Goal: Task Accomplishment & Management: Complete application form

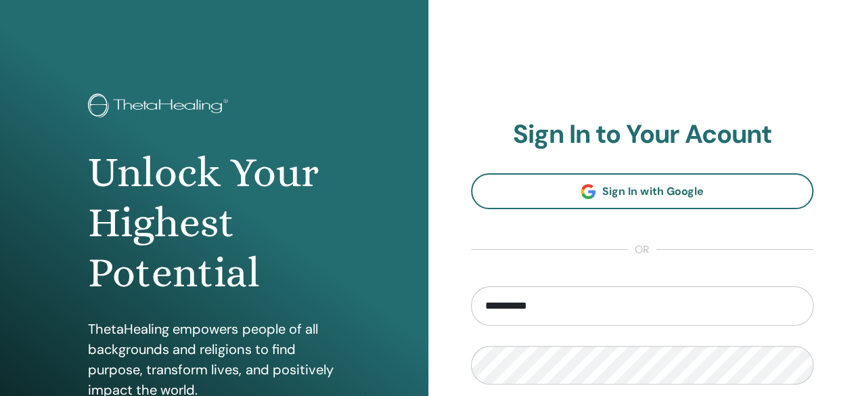
type input "**********"
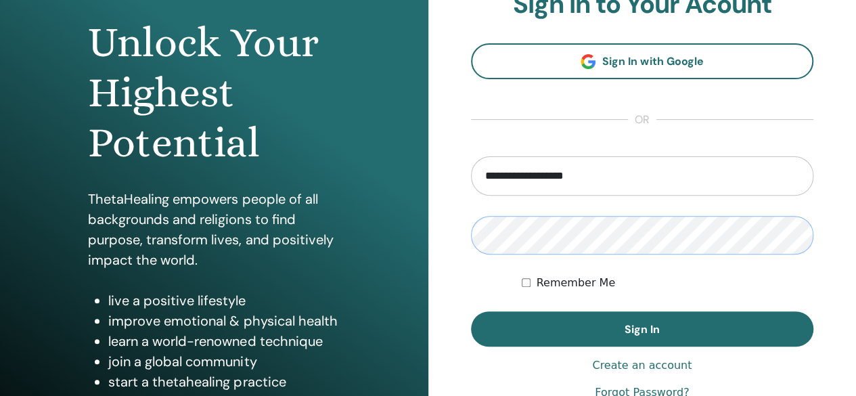
scroll to position [162, 0]
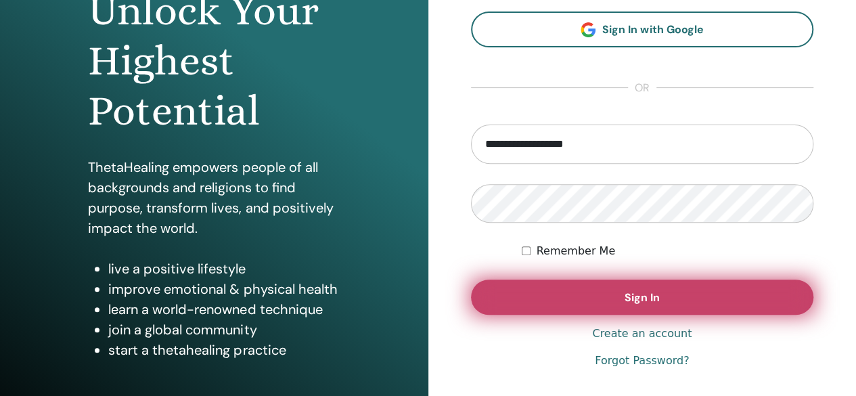
click at [644, 299] on span "Sign In" at bounding box center [642, 297] width 35 height 14
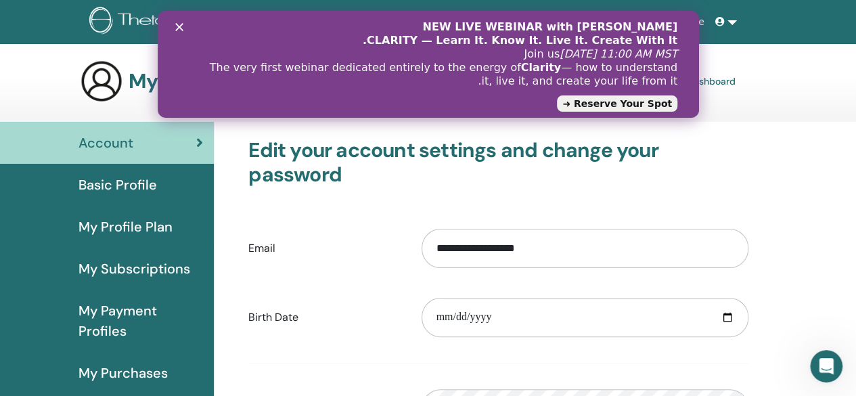
click at [748, 156] on h3 "Edit your account settings and change your password" at bounding box center [498, 162] width 500 height 49
click at [538, 178] on h3 "Edit your account settings and change your password" at bounding box center [498, 162] width 500 height 49
click at [179, 25] on icon "סגור" at bounding box center [179, 27] width 8 height 8
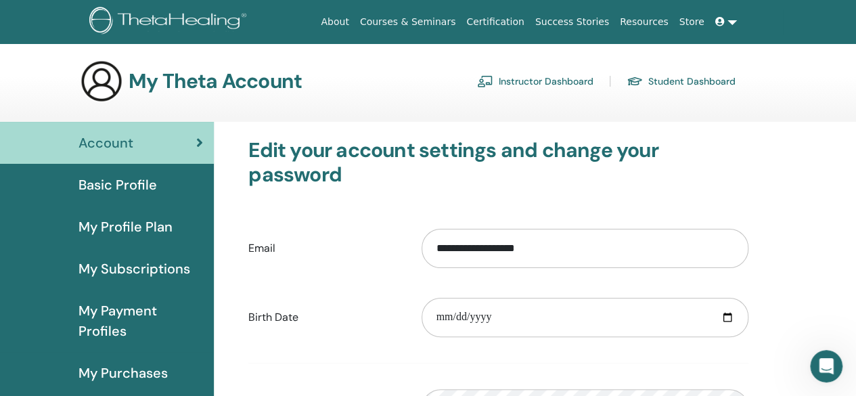
click at [523, 82] on link "Instructor Dashboard" at bounding box center [535, 81] width 116 height 22
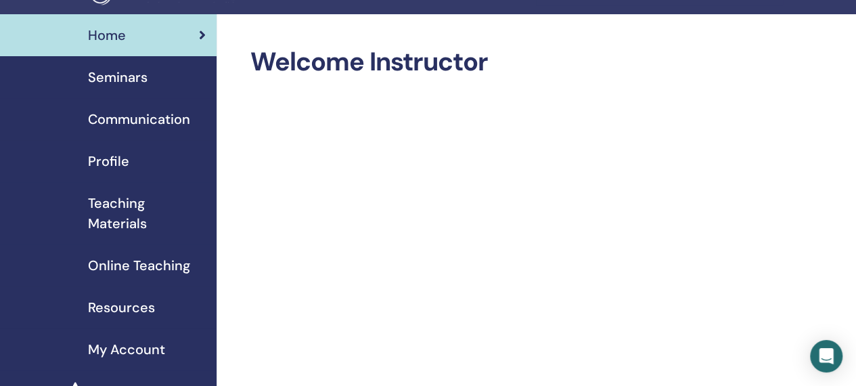
scroll to position [21, 0]
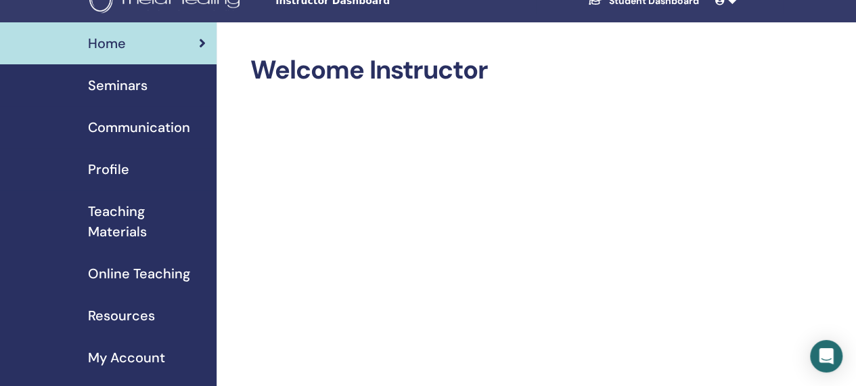
click at [133, 83] on span "Seminars" at bounding box center [118, 85] width 60 height 20
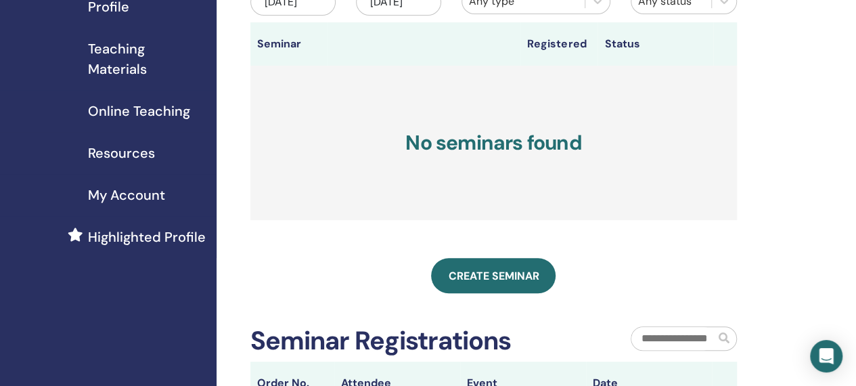
scroll to position [188, 0]
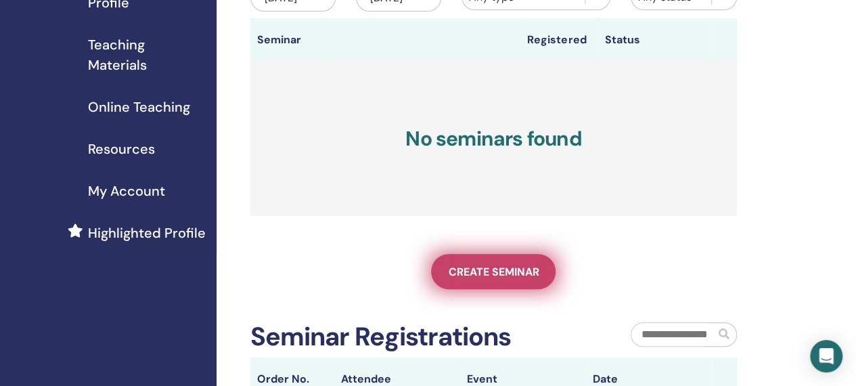
click at [496, 279] on span "Create seminar" at bounding box center [493, 272] width 91 height 14
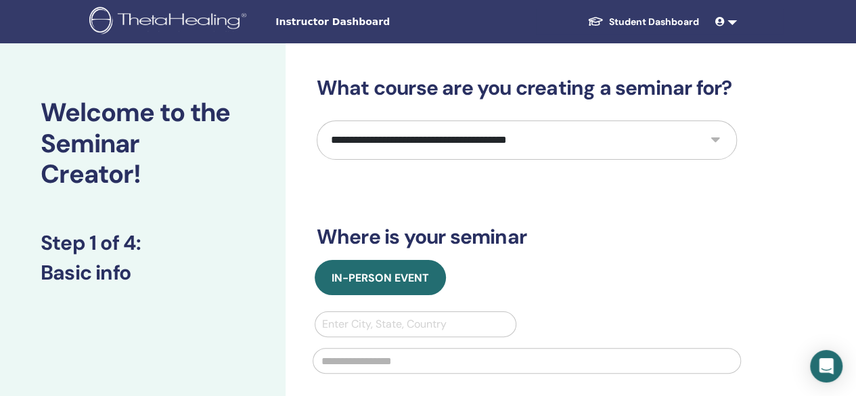
click at [720, 139] on select "**********" at bounding box center [527, 140] width 420 height 39
select select "*"
click at [317, 121] on select "**********" at bounding box center [527, 140] width 420 height 39
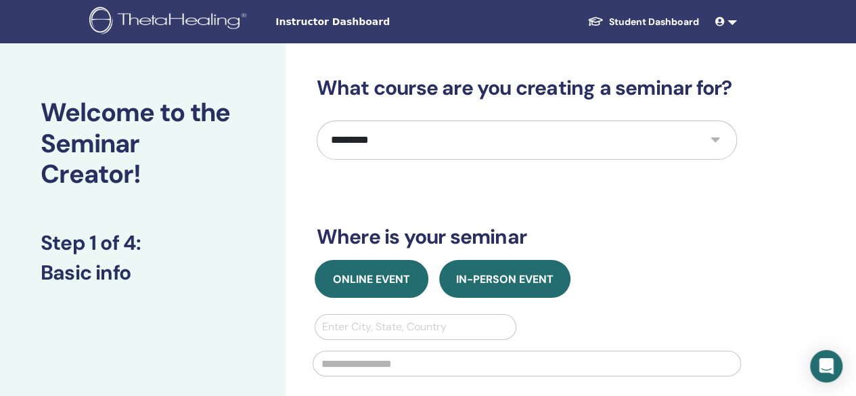
click at [391, 278] on span "Online Event" at bounding box center [371, 279] width 77 height 14
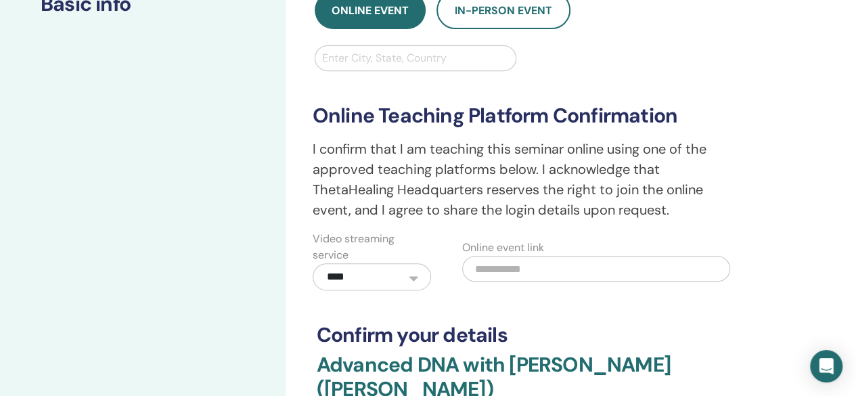
scroll to position [272, 0]
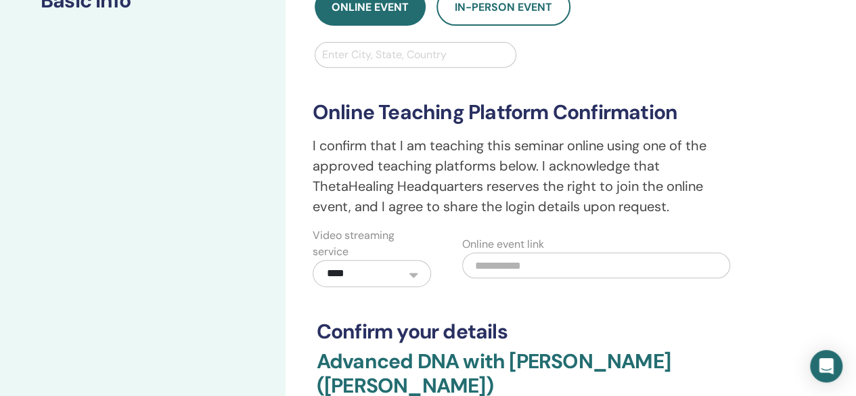
click at [504, 263] on input "text" at bounding box center [596, 266] width 268 height 26
paste input "**********"
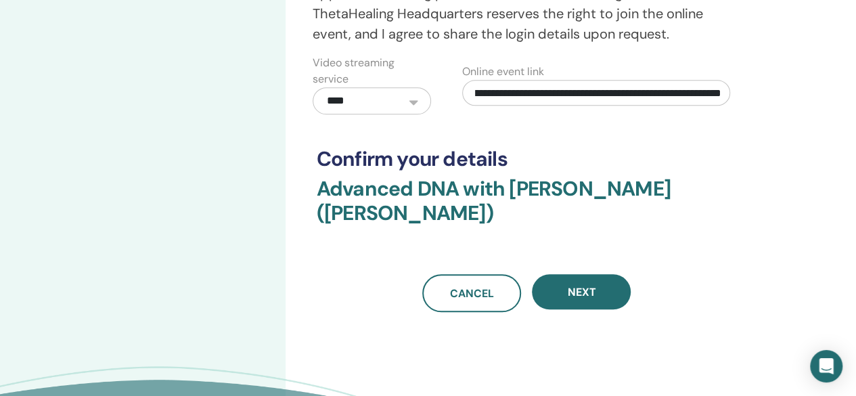
scroll to position [450, 0]
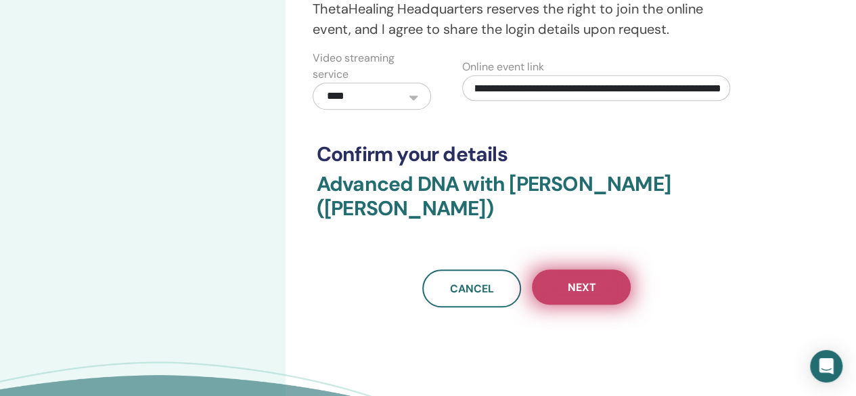
type input "**********"
click at [591, 280] on span "Next" at bounding box center [581, 287] width 28 height 14
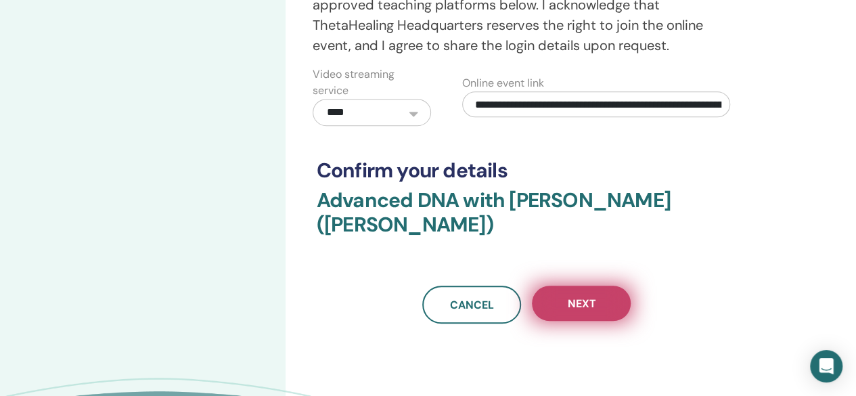
click at [586, 297] on span "Next" at bounding box center [581, 304] width 28 height 14
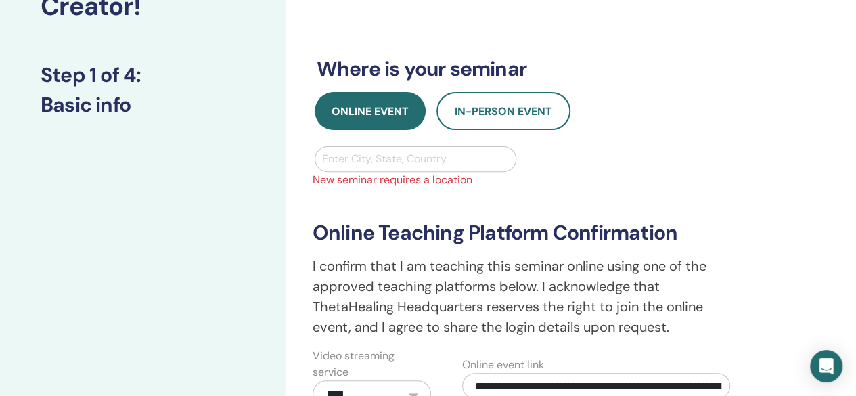
scroll to position [164, 0]
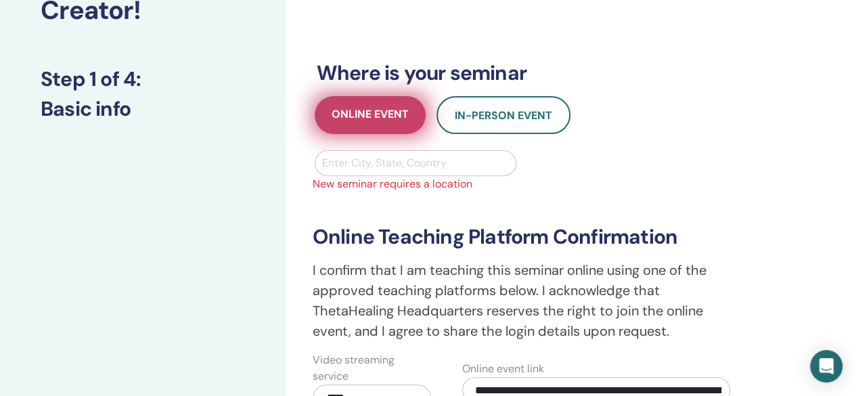
click at [369, 116] on span "Online Event" at bounding box center [370, 115] width 77 height 17
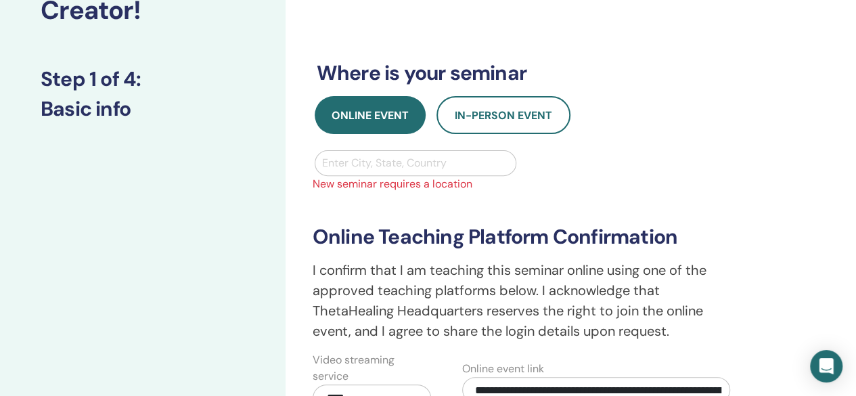
click at [375, 160] on div at bounding box center [416, 163] width 188 height 19
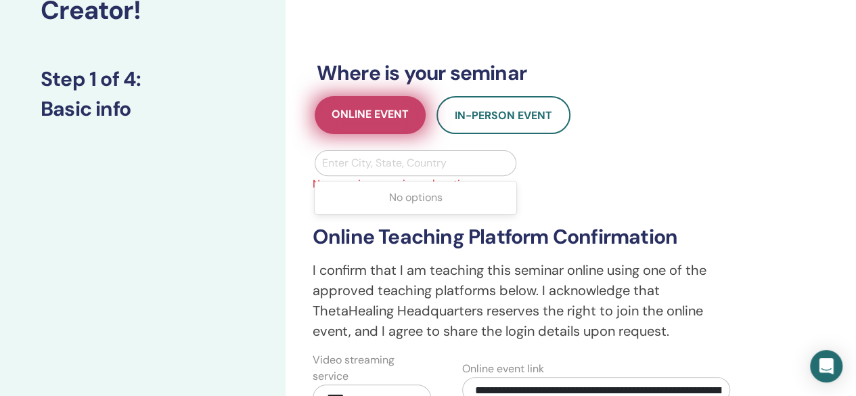
click at [376, 113] on span "Online Event" at bounding box center [370, 115] width 77 height 17
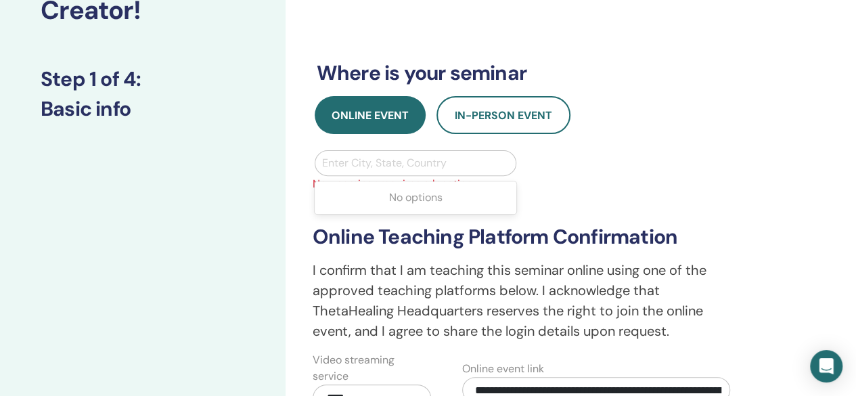
click at [467, 170] on div at bounding box center [416, 163] width 188 height 19
click at [423, 200] on div "No options" at bounding box center [416, 197] width 202 height 27
type input "*"
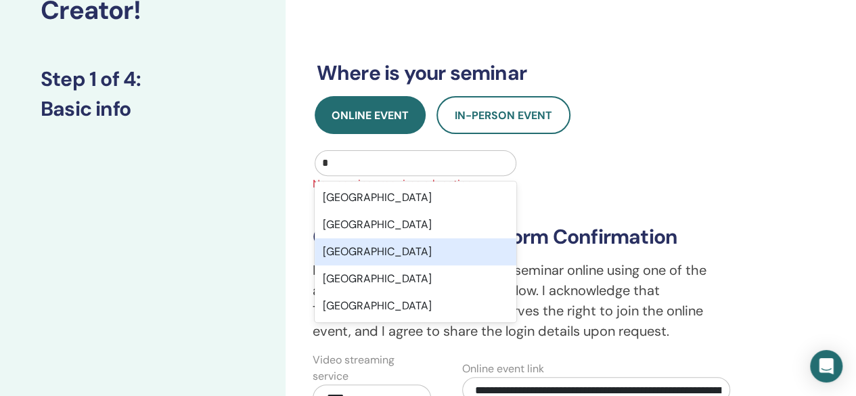
click at [378, 253] on div "Nederland" at bounding box center [416, 251] width 202 height 27
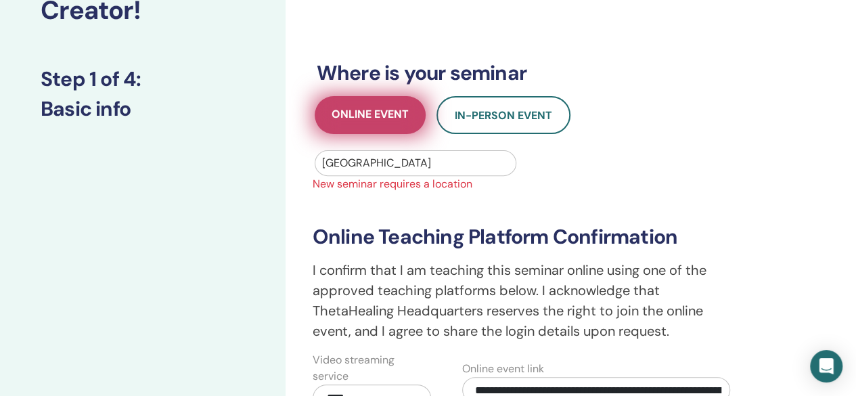
click at [389, 117] on span "Online Event" at bounding box center [370, 115] width 77 height 17
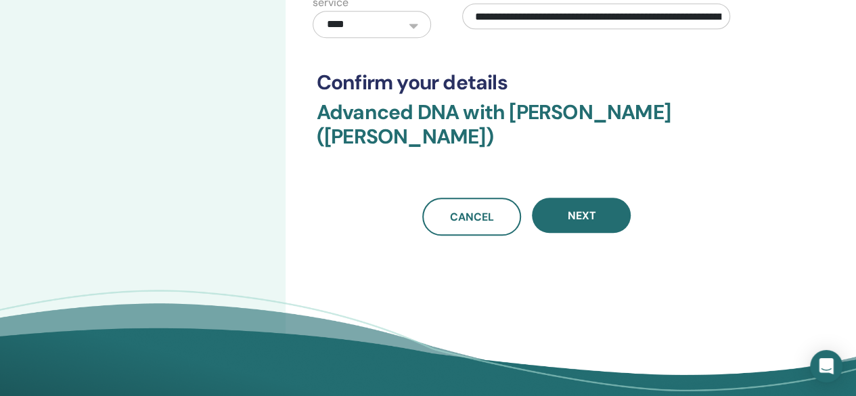
scroll to position [548, 0]
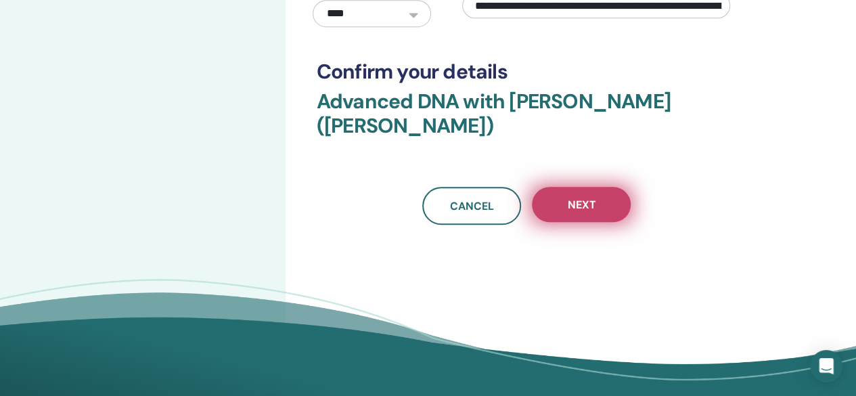
click at [588, 198] on span "Next" at bounding box center [581, 205] width 28 height 14
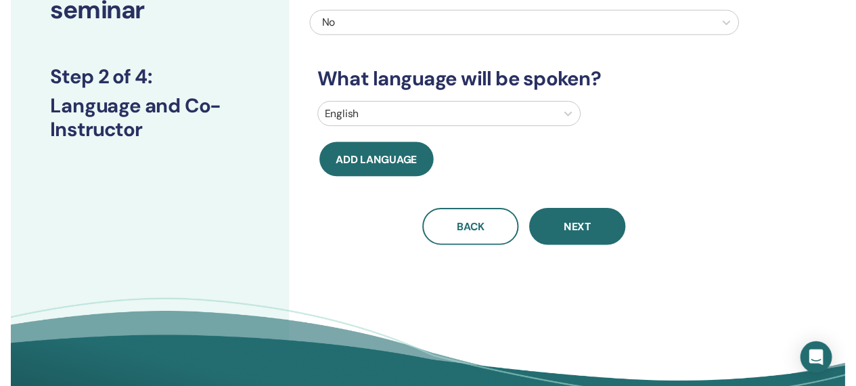
scroll to position [135, 0]
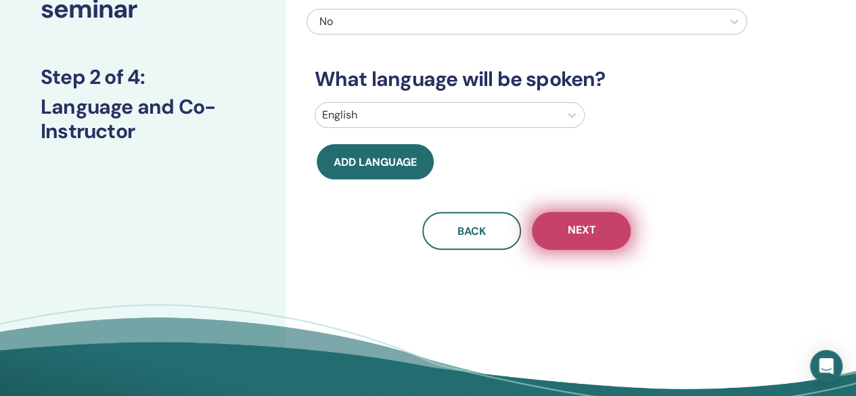
click at [587, 232] on span "Next" at bounding box center [581, 231] width 28 height 17
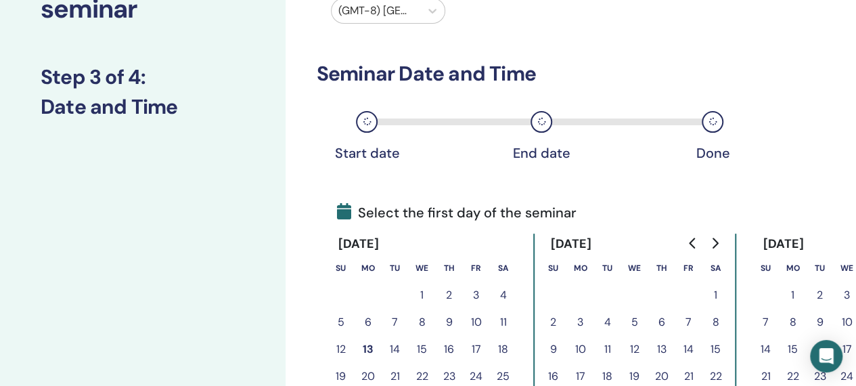
click at [474, 343] on button "17" at bounding box center [476, 349] width 27 height 27
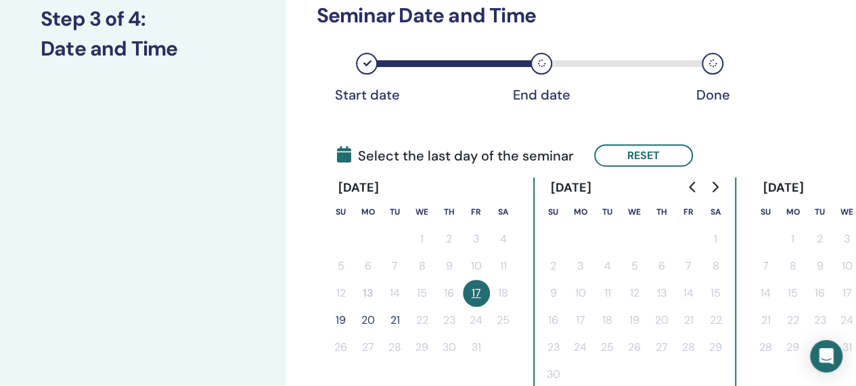
scroll to position [237, 0]
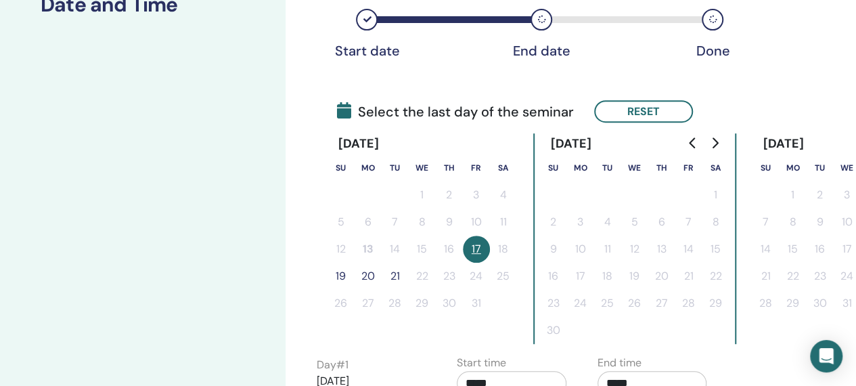
click at [337, 271] on button "19" at bounding box center [341, 276] width 27 height 27
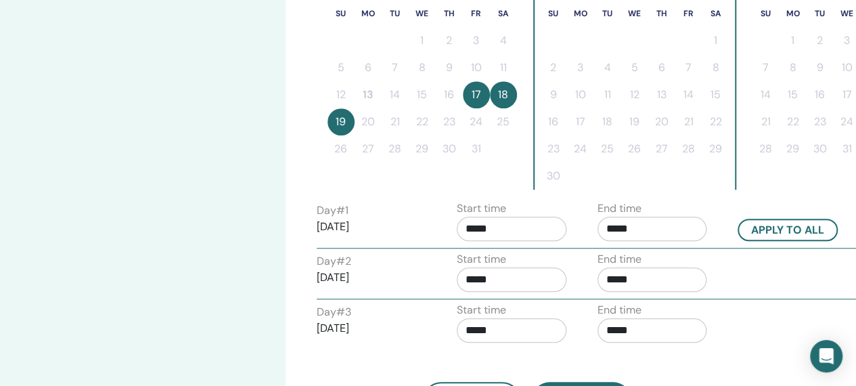
scroll to position [393, 0]
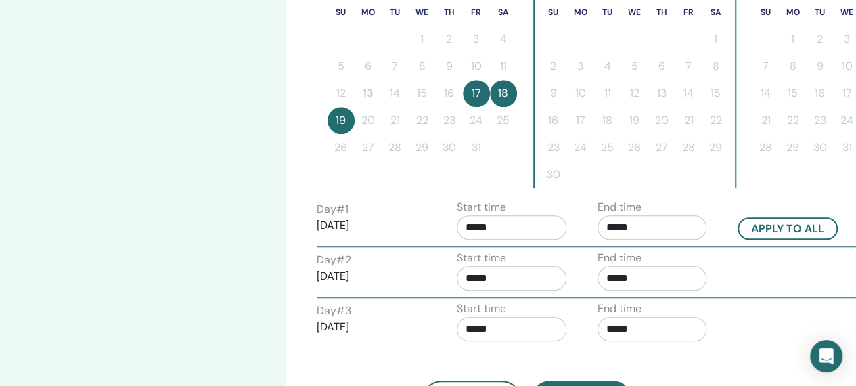
click at [647, 225] on input "*****" at bounding box center [653, 227] width 110 height 24
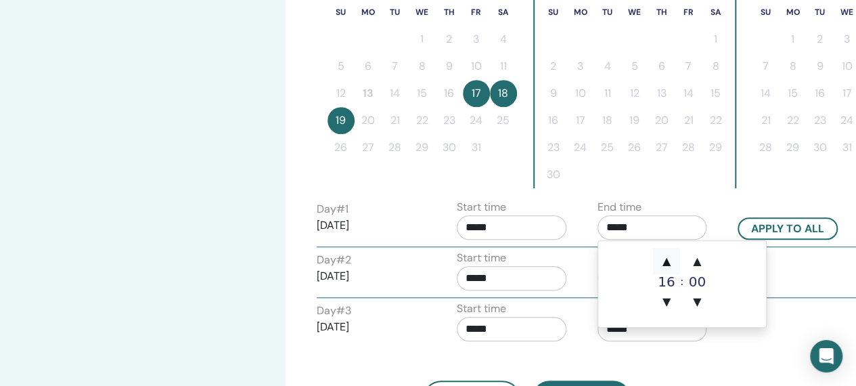
click at [672, 265] on span "▲" at bounding box center [666, 261] width 27 height 27
type input "*****"
click at [812, 231] on button "Apply to all" at bounding box center [788, 228] width 100 height 22
type input "*****"
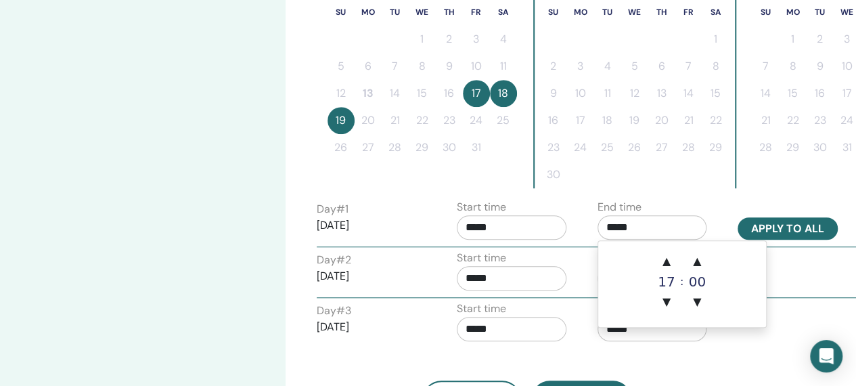
type input "*****"
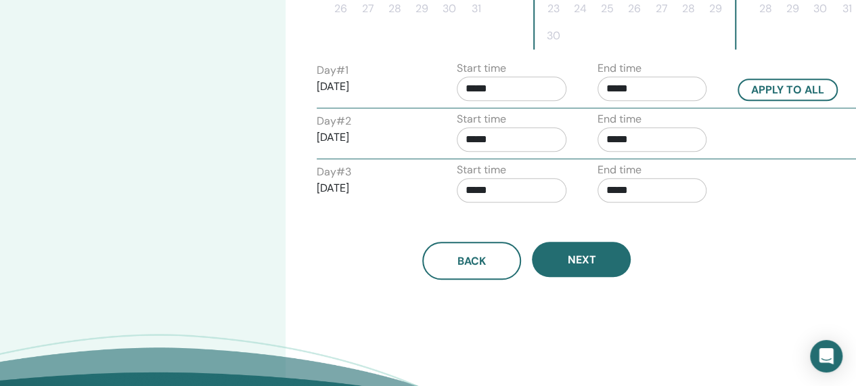
scroll to position [535, 0]
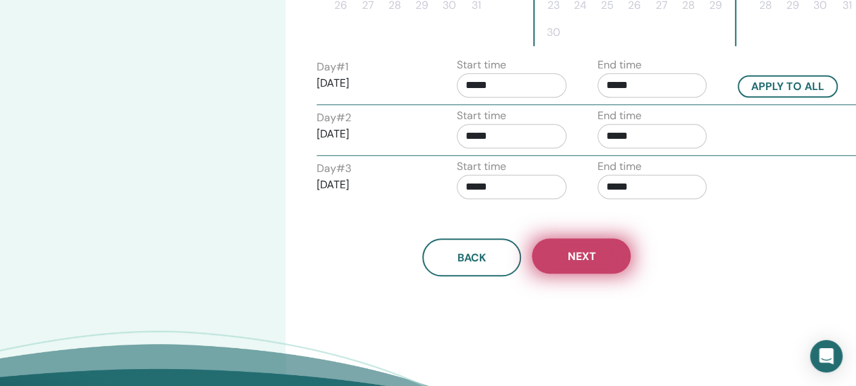
click at [590, 253] on span "Next" at bounding box center [581, 256] width 28 height 14
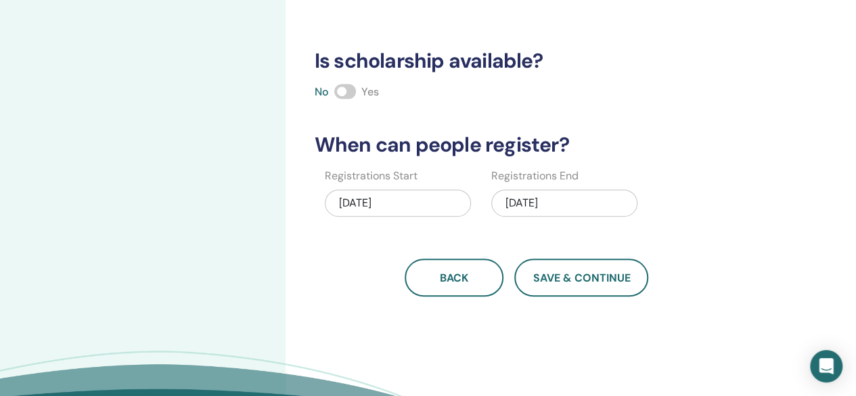
scroll to position [309, 0]
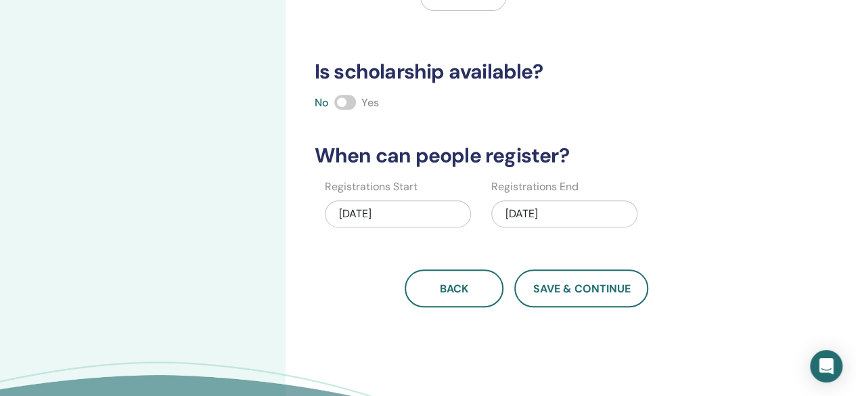
click at [563, 208] on div "10/19/2025" at bounding box center [565, 213] width 146 height 27
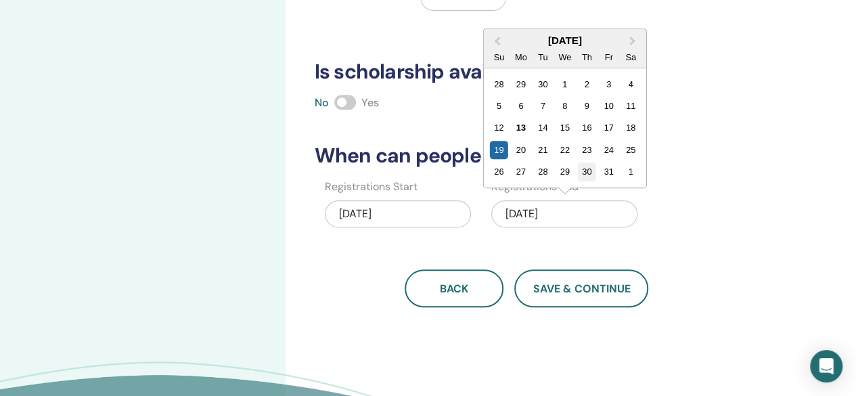
click at [586, 170] on div "30" at bounding box center [587, 171] width 18 height 18
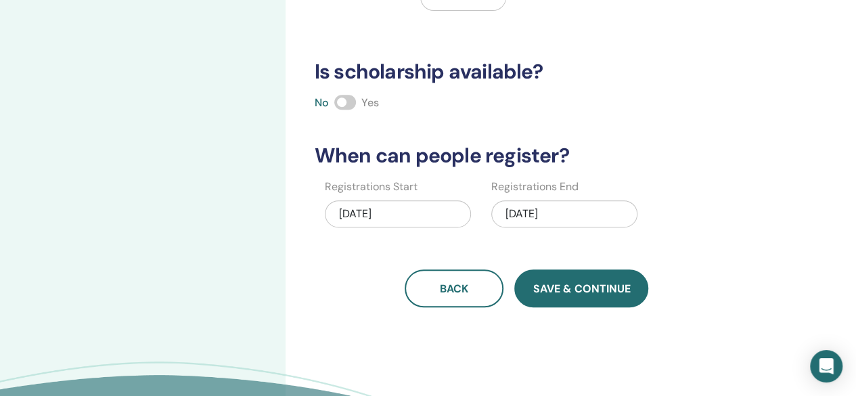
click at [573, 295] on button "Save & Continue" at bounding box center [582, 288] width 134 height 38
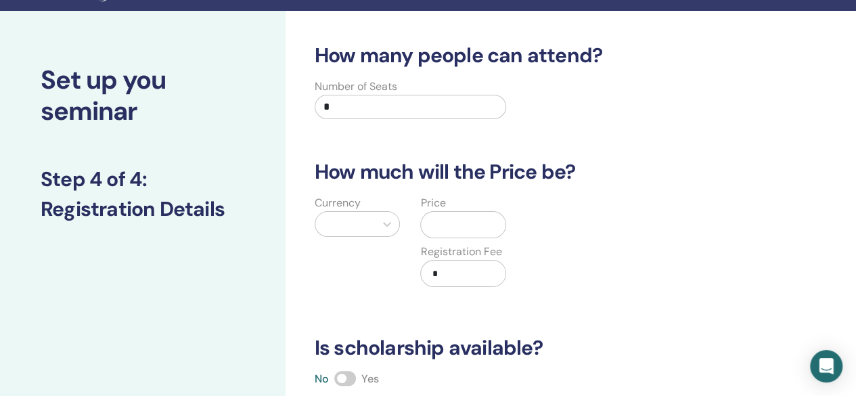
scroll to position [0, 0]
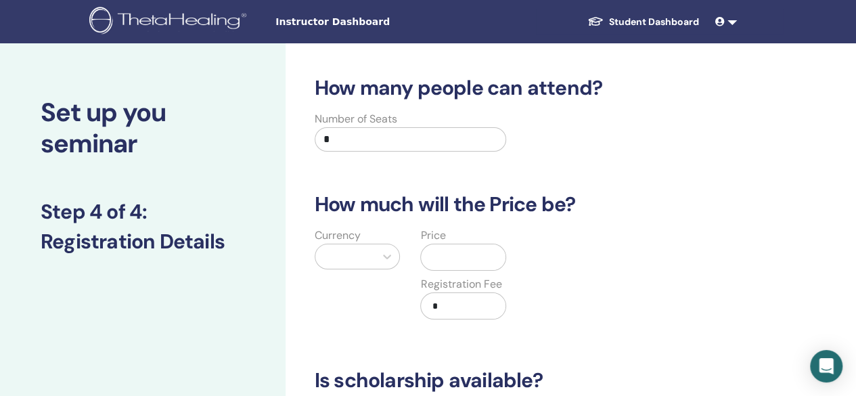
drag, startPoint x: 333, startPoint y: 133, endPoint x: 317, endPoint y: 137, distance: 16.6
click at [317, 137] on input "*" at bounding box center [411, 139] width 192 height 24
type input "*"
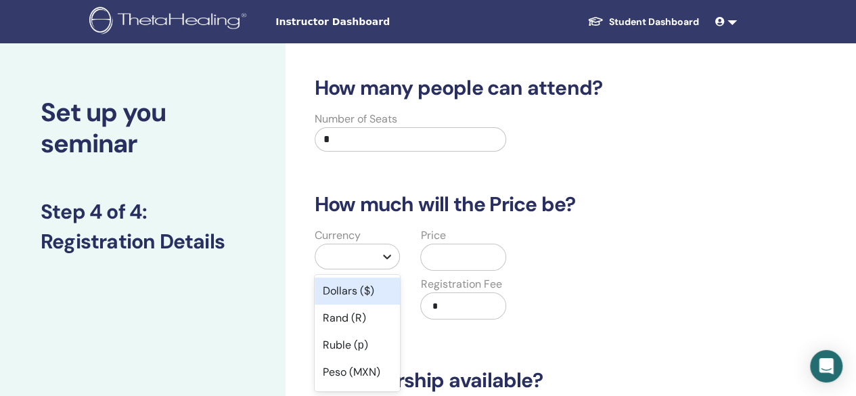
click at [387, 255] on icon at bounding box center [387, 257] width 14 height 14
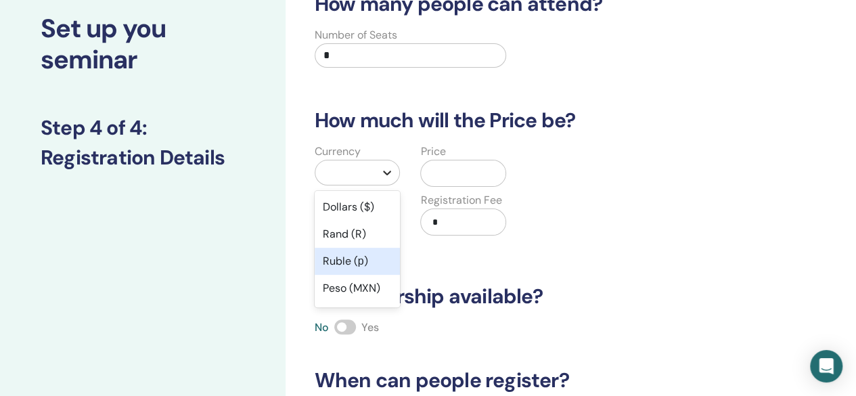
scroll to position [87, 0]
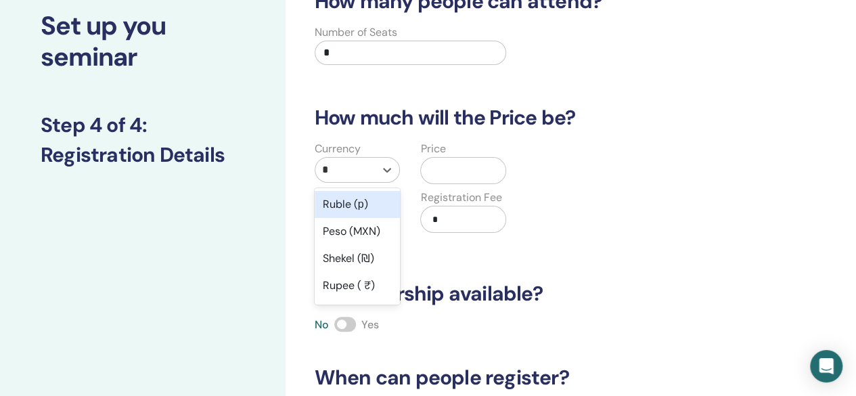
type input "**"
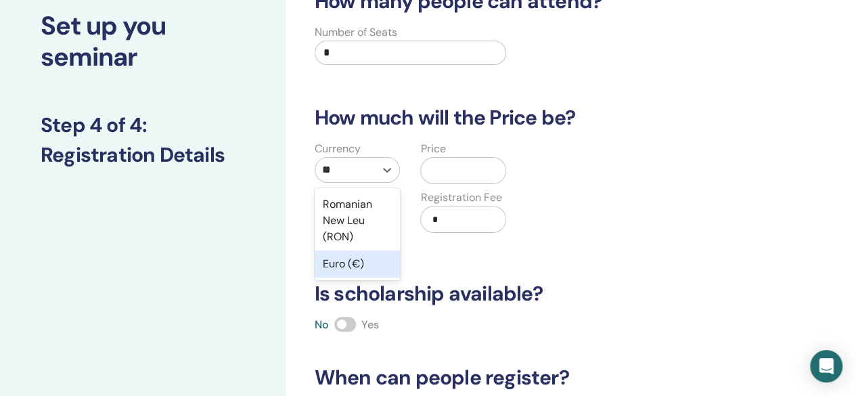
click at [352, 266] on div "Euro (€)" at bounding box center [358, 264] width 86 height 27
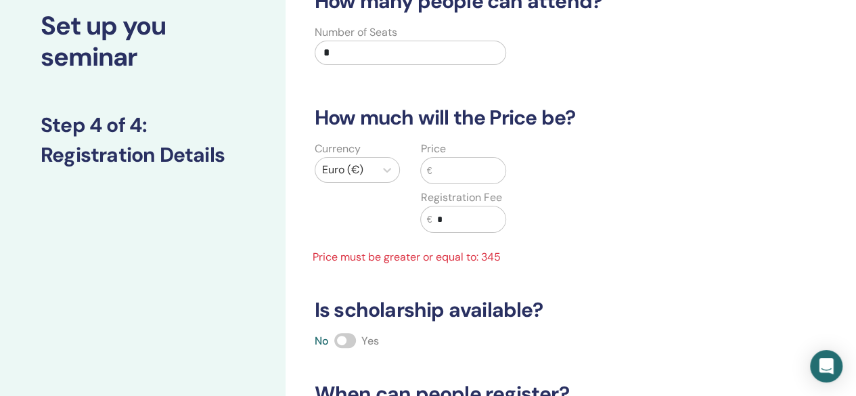
click at [436, 174] on input "text" at bounding box center [469, 171] width 74 height 26
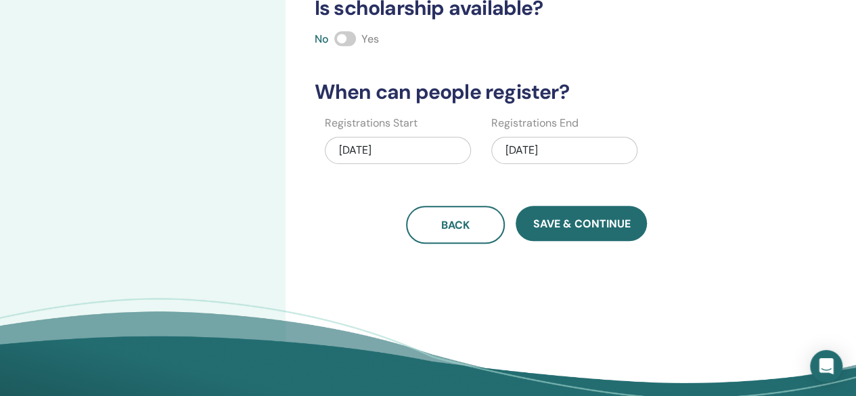
scroll to position [374, 0]
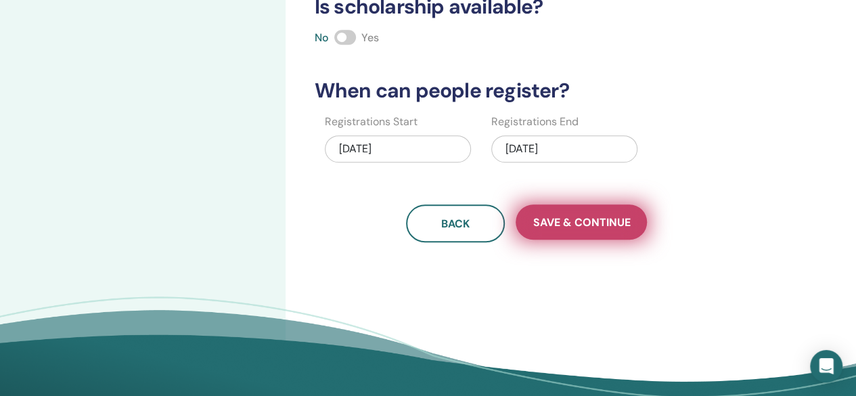
type input "***"
click at [583, 220] on span "Save & Continue" at bounding box center [581, 222] width 97 height 14
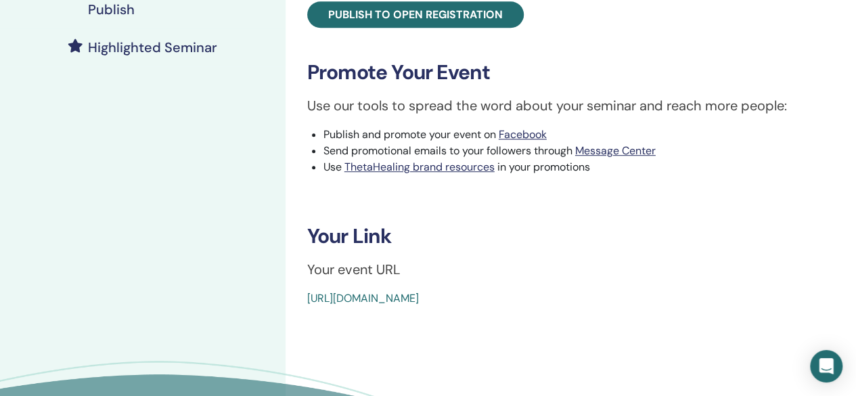
scroll to position [362, 0]
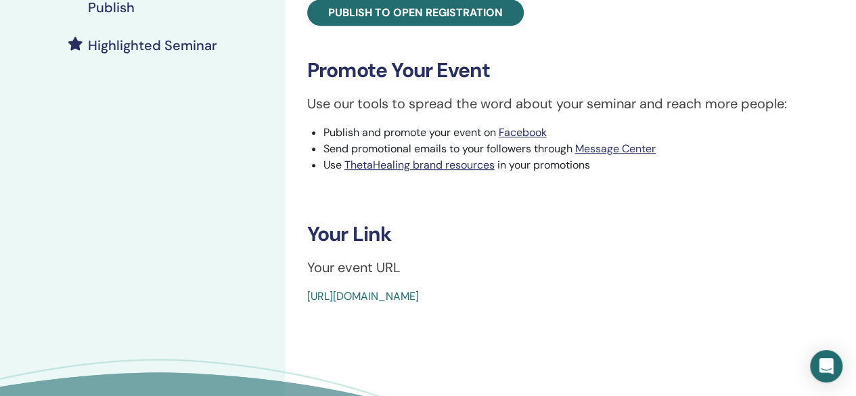
drag, startPoint x: 299, startPoint y: 286, endPoint x: 643, endPoint y: 311, distance: 344.1
click at [643, 311] on div "Advanced DNA Event Type Online Event Status Not Published Registrations 0/5 Pub…" at bounding box center [571, 87] width 571 height 813
copy link "https://www.thetahealing.com/seminar-379994-details.html"
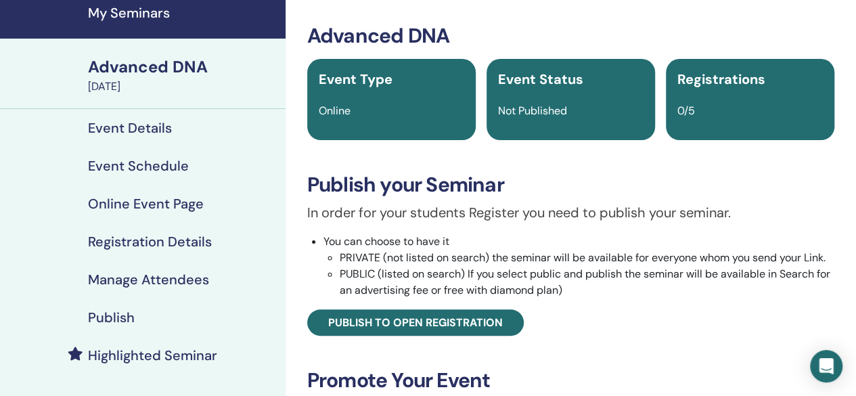
scroll to position [0, 0]
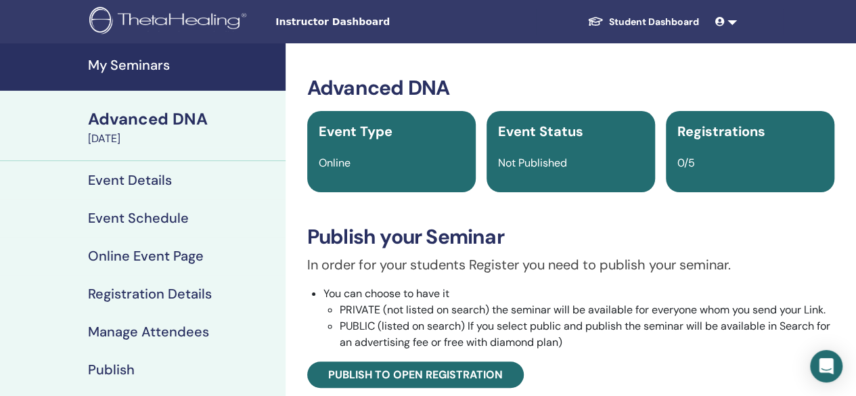
click at [728, 17] on link at bounding box center [726, 21] width 32 height 25
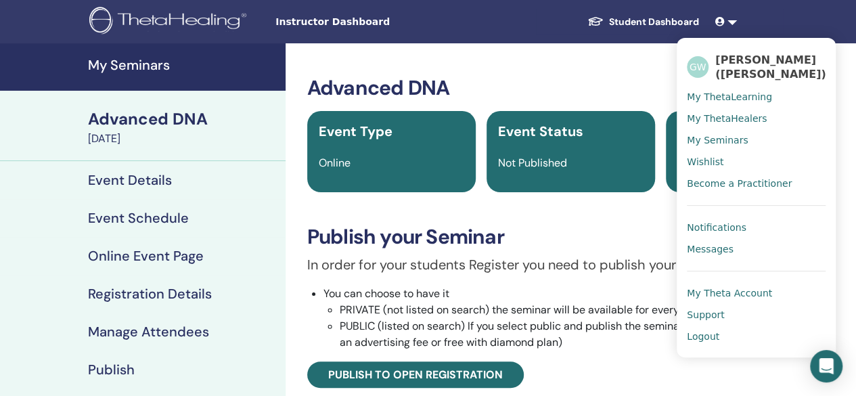
click at [712, 287] on span "My Theta Account" at bounding box center [729, 293] width 85 height 12
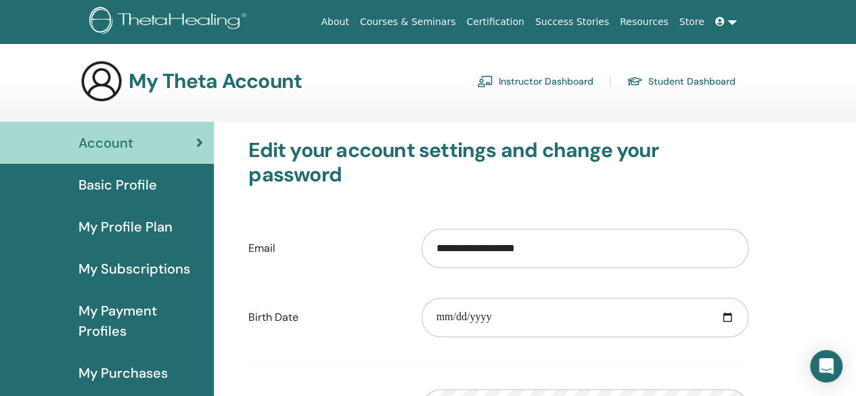
click at [723, 27] on span at bounding box center [722, 21] width 12 height 11
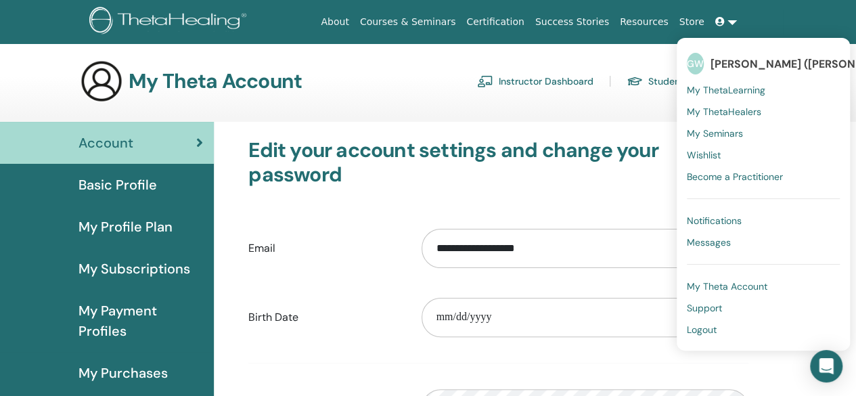
click at [708, 128] on span "My Seminars" at bounding box center [715, 133] width 56 height 12
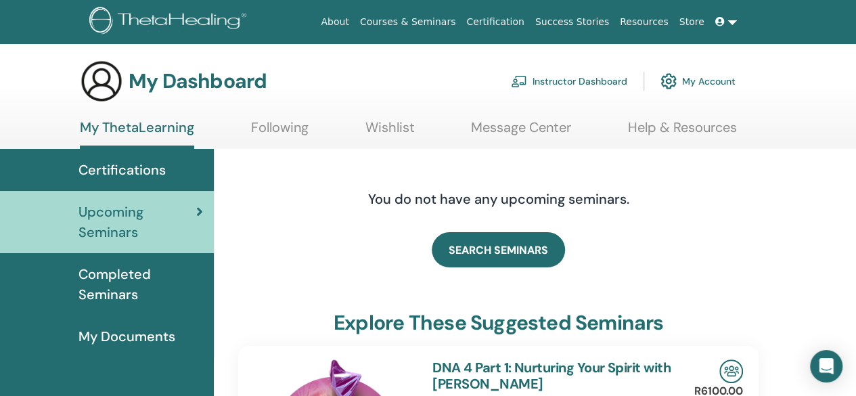
click at [701, 75] on link "My Account" at bounding box center [698, 81] width 75 height 30
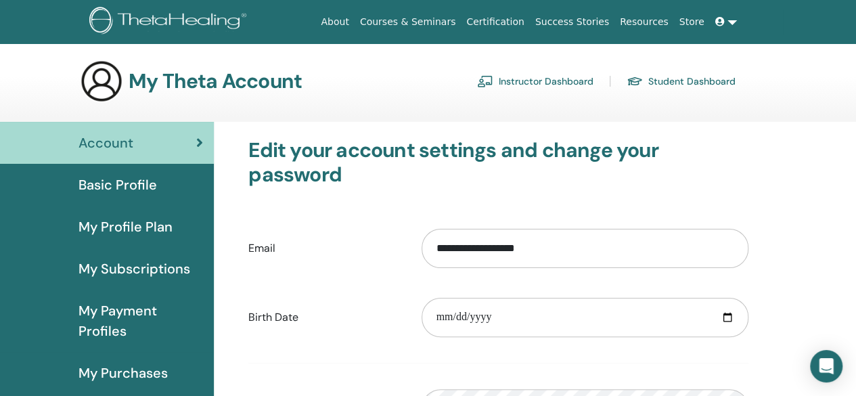
click at [462, 26] on link "Courses & Seminars" at bounding box center [408, 21] width 107 height 25
click at [534, 81] on link "Instructor Dashboard" at bounding box center [535, 81] width 116 height 22
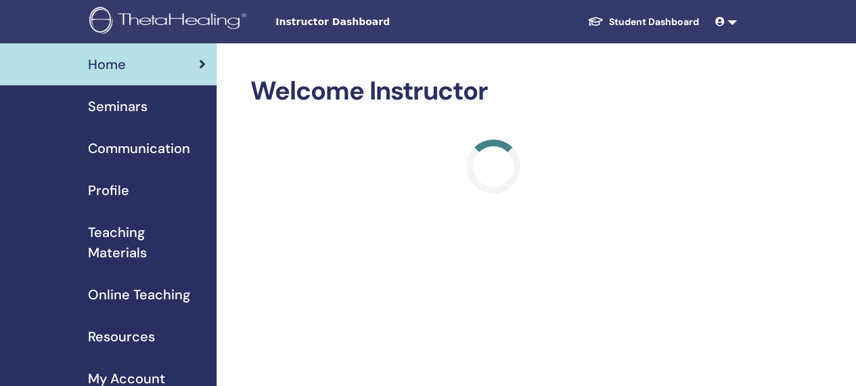
click at [114, 232] on span "Teaching Materials" at bounding box center [147, 242] width 118 height 41
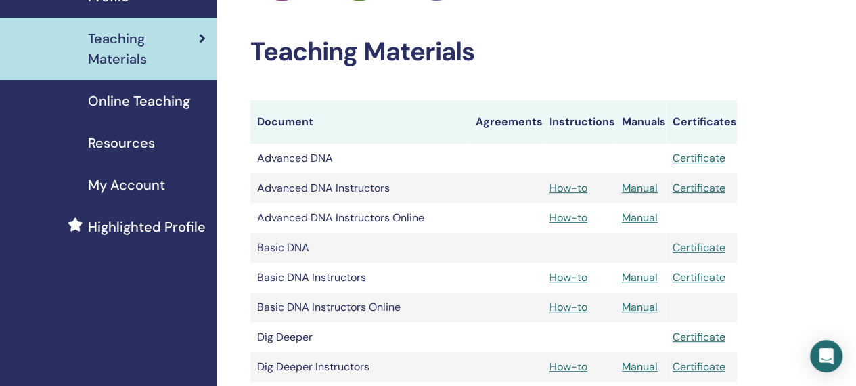
scroll to position [164, 0]
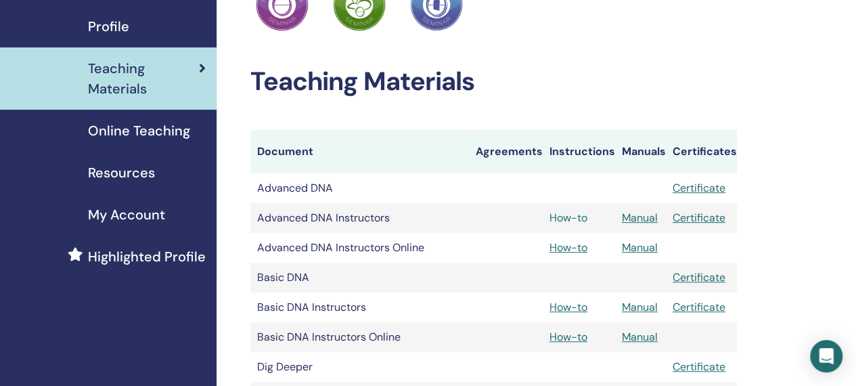
click at [574, 217] on link "How-to" at bounding box center [569, 218] width 38 height 14
